Goal: Task Accomplishment & Management: Manage account settings

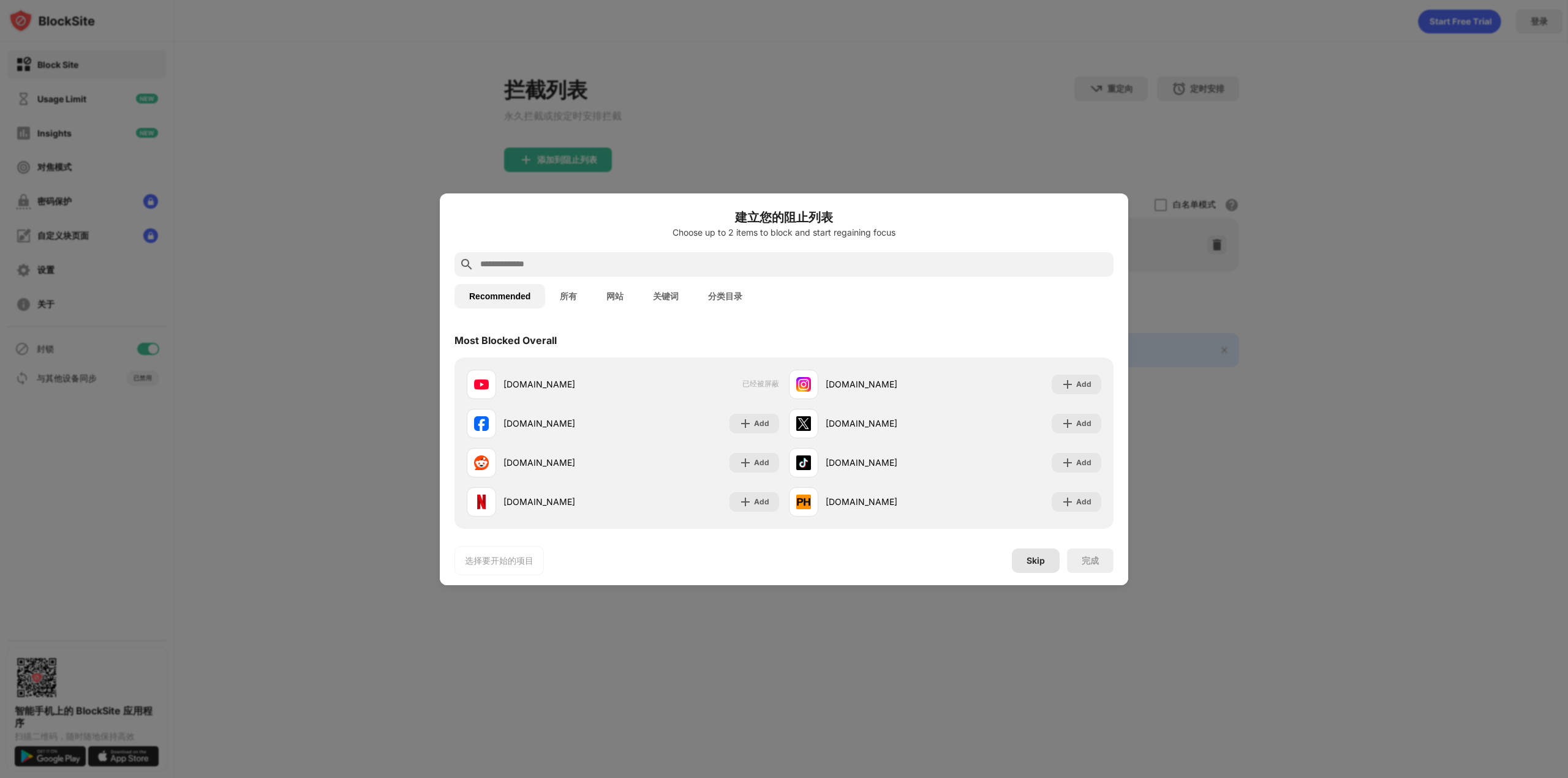
click at [1042, 567] on div "Skip" at bounding box center [1035, 560] width 48 height 24
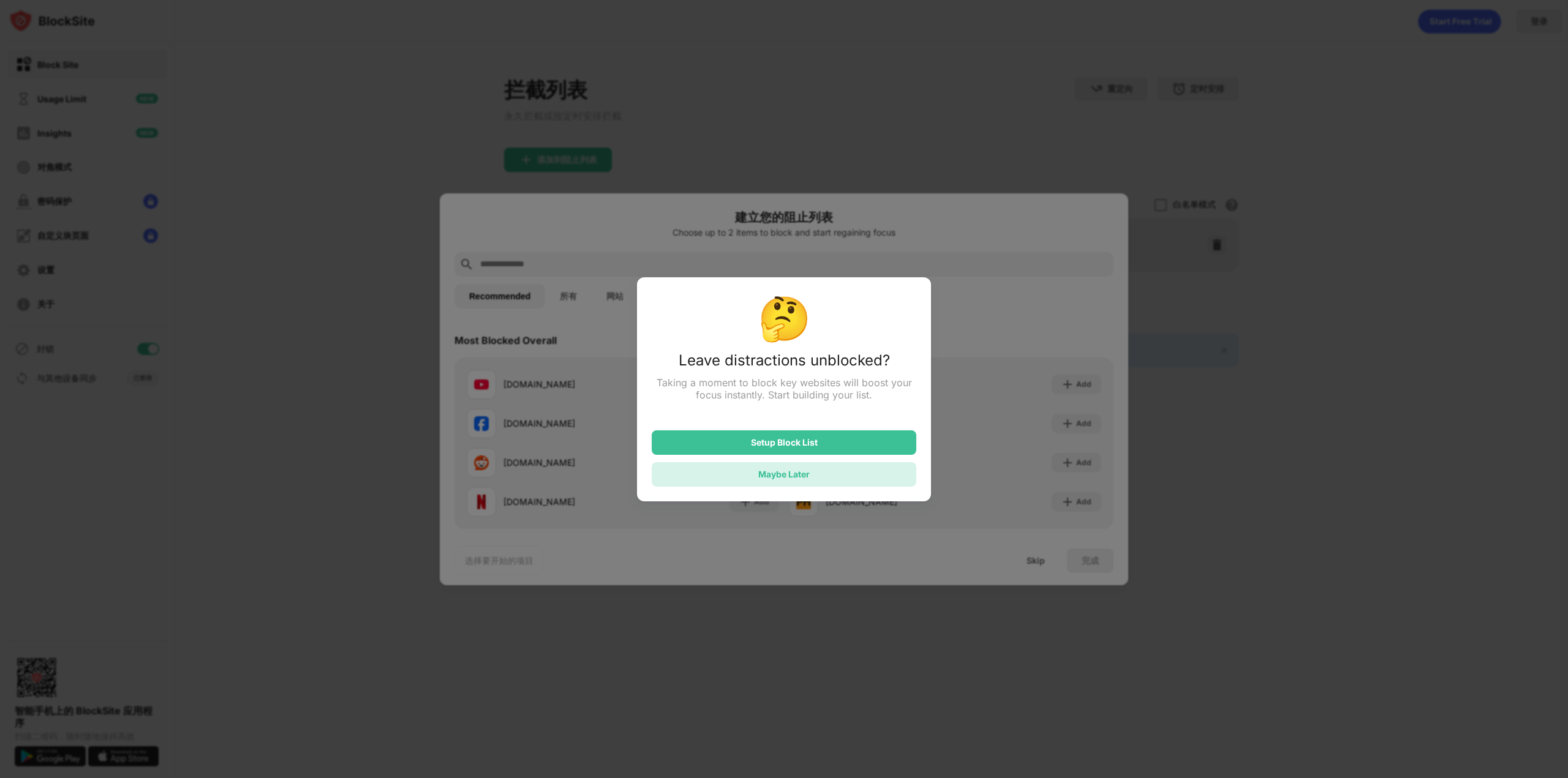
click at [780, 476] on div "Maybe Later" at bounding box center [784, 474] width 51 height 10
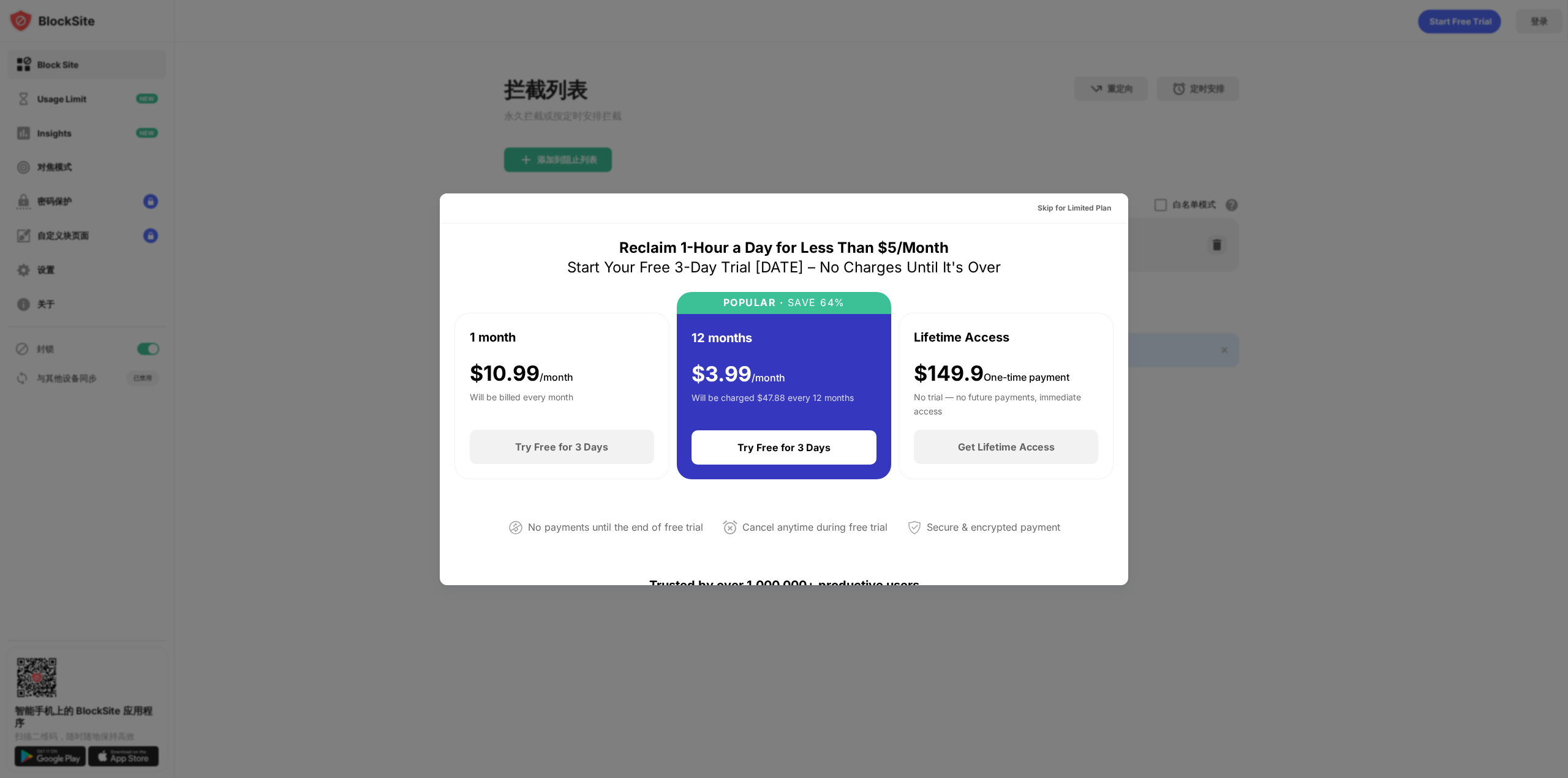
click at [1269, 479] on div at bounding box center [784, 389] width 1568 height 778
click at [1095, 202] on div "Skip for Limited Plan" at bounding box center [1074, 208] width 73 height 12
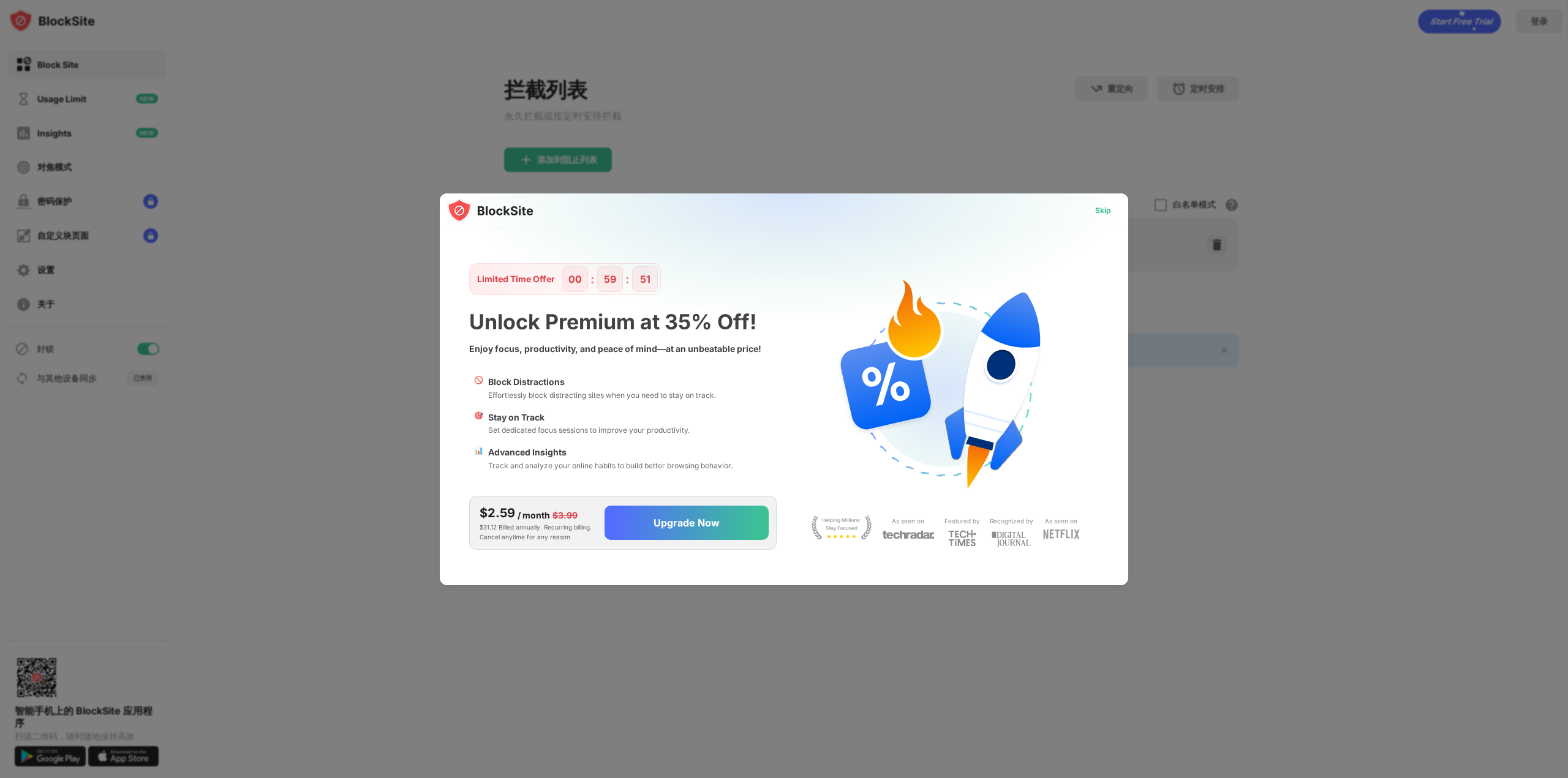
click at [1114, 216] on div "Skip" at bounding box center [1103, 211] width 36 height 20
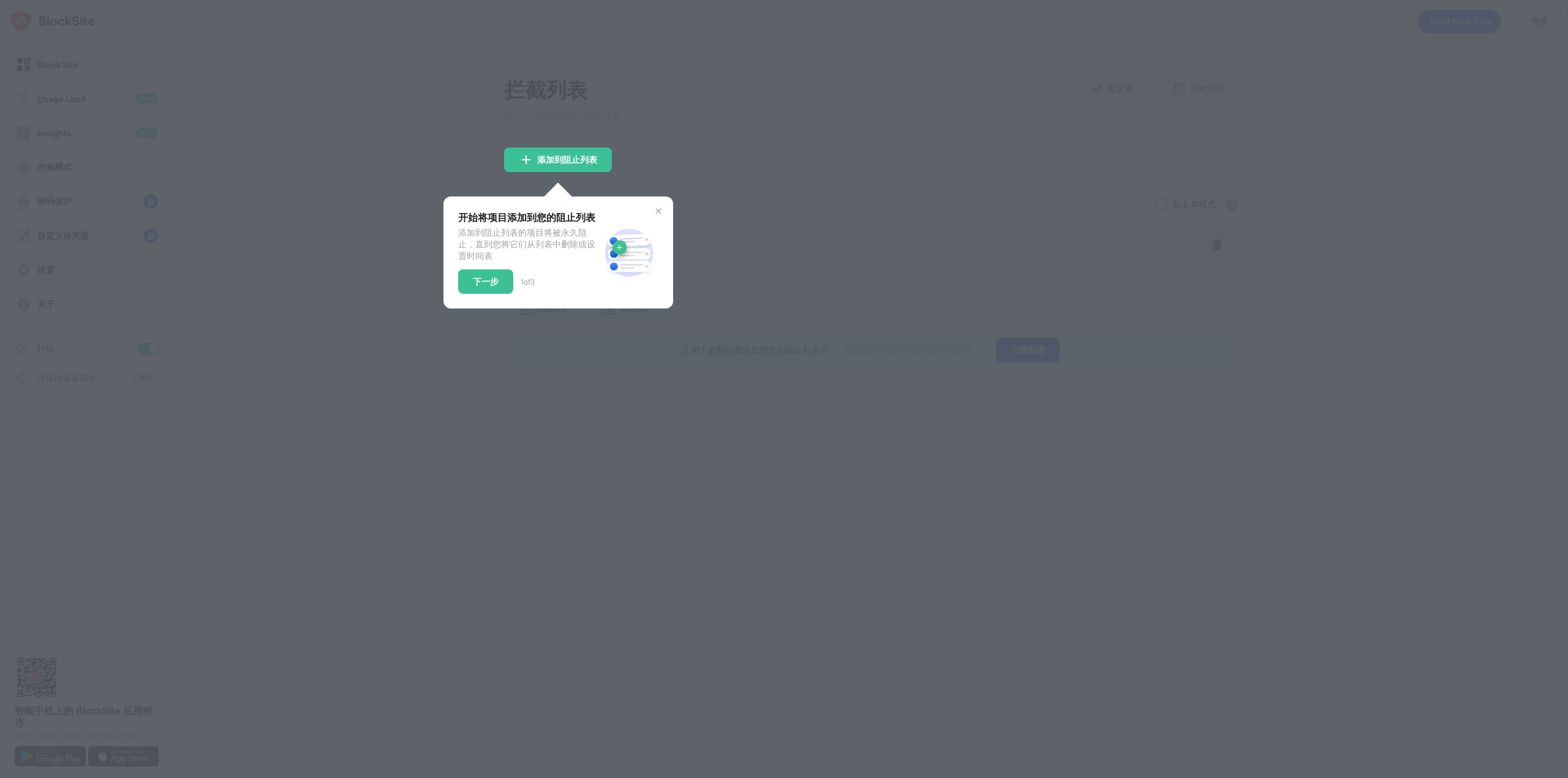
click at [656, 215] on img at bounding box center [658, 211] width 10 height 10
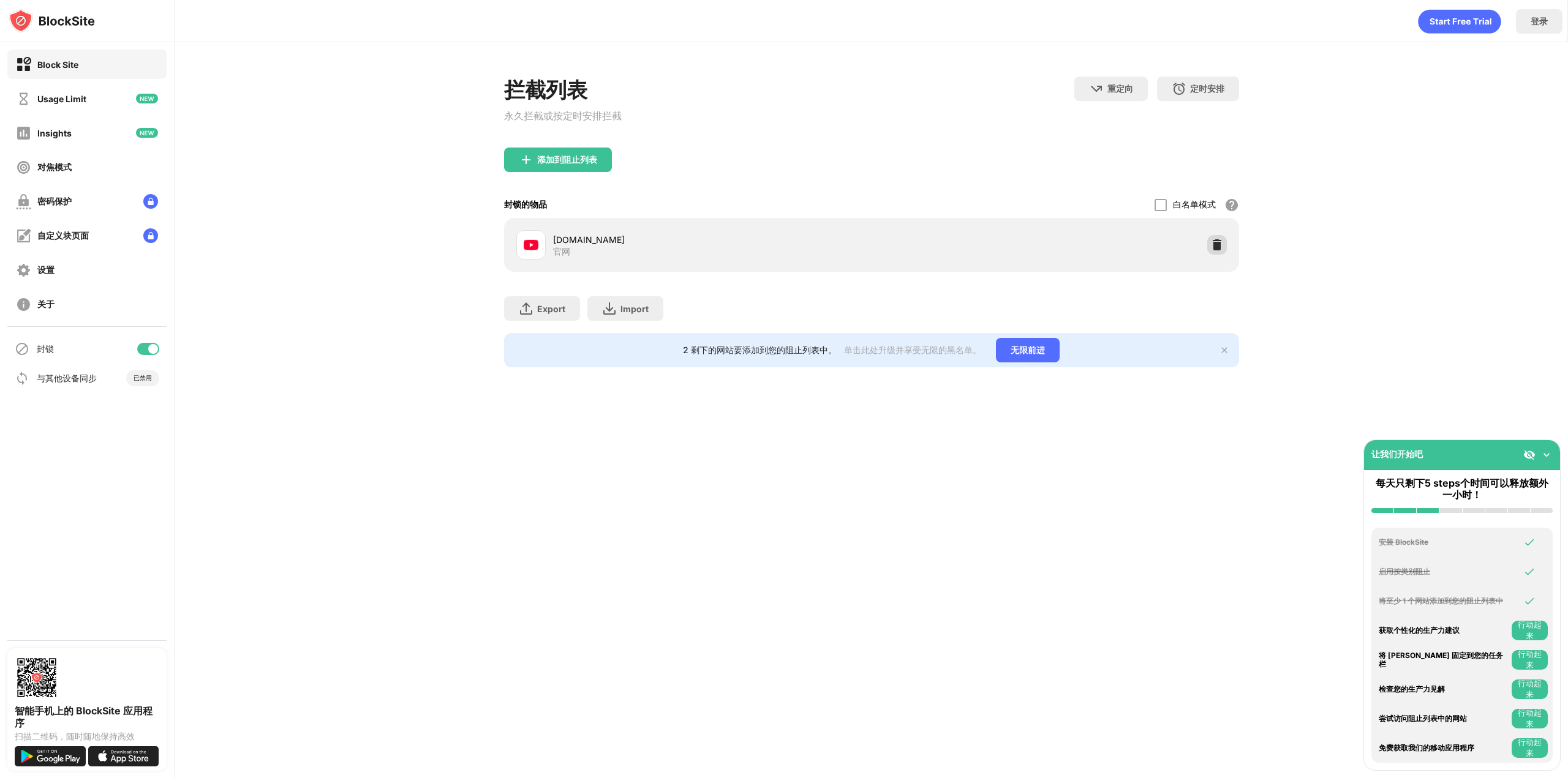
click at [1217, 249] on img at bounding box center [1217, 245] width 12 height 12
